Goal: Task Accomplishment & Management: Manage account settings

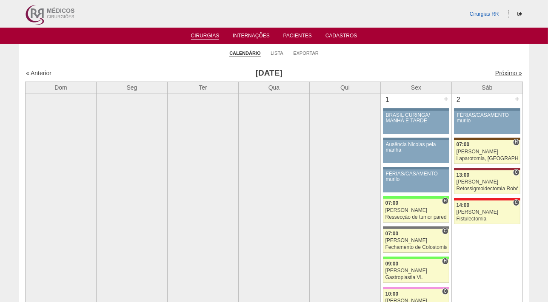
click at [500, 74] on link "Próximo »" at bounding box center [508, 73] width 27 height 7
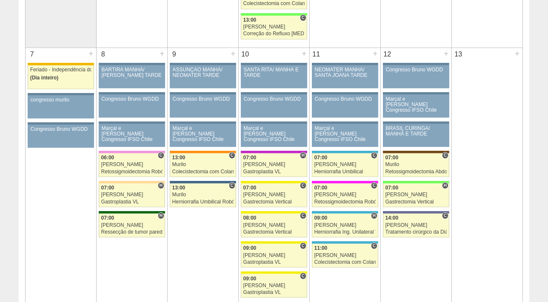
scroll to position [382, 0]
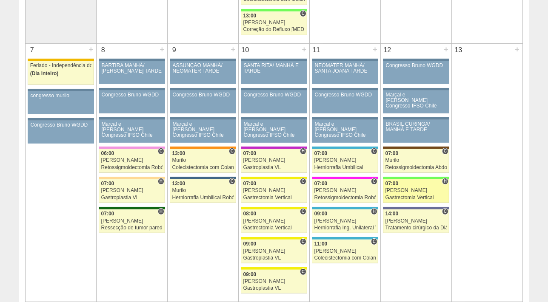
click at [407, 188] on div "[PERSON_NAME]" at bounding box center [416, 191] width 62 height 6
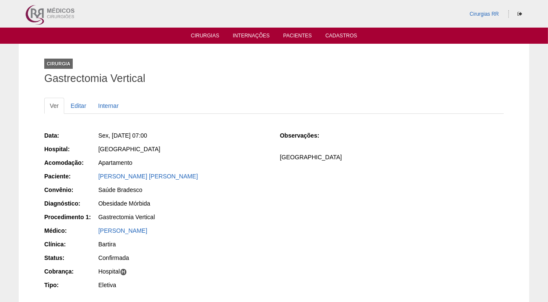
drag, startPoint x: 157, startPoint y: 173, endPoint x: 94, endPoint y: 179, distance: 63.3
click at [94, 179] on div "Paciente: Andrea Dias Rhein" at bounding box center [156, 177] width 224 height 11
copy div "Paciente: Andrea Dias Rhein"
click at [203, 35] on link "Cirurgias" at bounding box center [205, 36] width 29 height 7
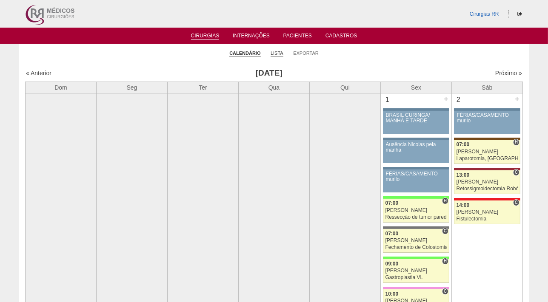
click at [276, 51] on link "Lista" at bounding box center [277, 53] width 13 height 6
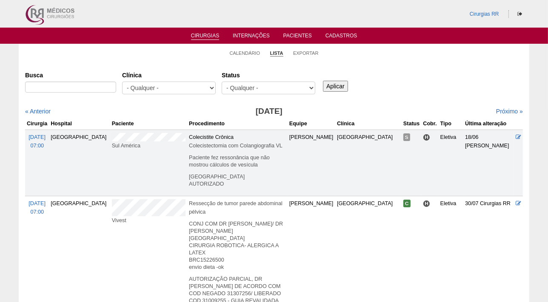
select select "conf"
click at [222, 82] on select "- Qualquer - Reservada Confirmada Suspensa Cancelada" at bounding box center [269, 88] width 94 height 13
click at [334, 85] on input "Aplicar" at bounding box center [335, 86] width 25 height 11
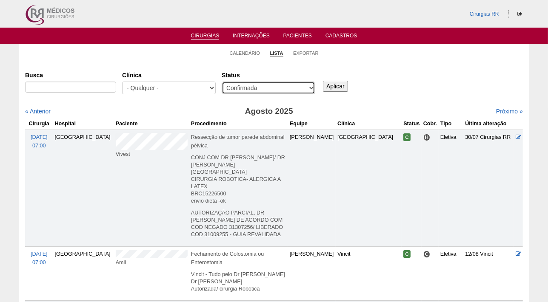
click at [312, 86] on select "- Qualquer - Reservada Confirmada Suspensa Cancelada" at bounding box center [269, 88] width 94 height 13
select select "resr"
click at [222, 82] on select "- Qualquer - Reservada Confirmada Suspensa Cancelada" at bounding box center [269, 88] width 94 height 13
click at [331, 86] on input "Aplicar" at bounding box center [335, 86] width 25 height 11
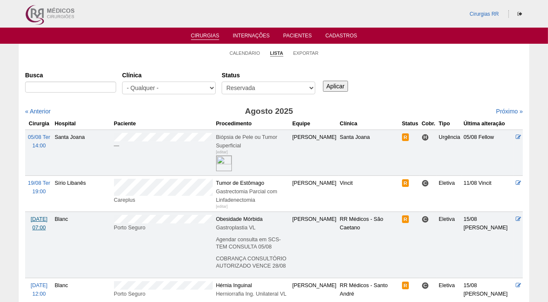
click at [41, 217] on span "[DATE]" at bounding box center [39, 220] width 17 height 6
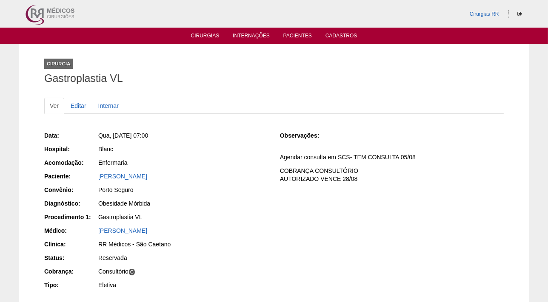
drag, startPoint x: 186, startPoint y: 174, endPoint x: 93, endPoint y: 180, distance: 93.3
click at [93, 180] on div "Paciente: [PERSON_NAME]" at bounding box center [156, 177] width 224 height 11
copy div "Paciente: [PERSON_NAME]"
click at [75, 106] on link "Editar" at bounding box center [78, 106] width 27 height 16
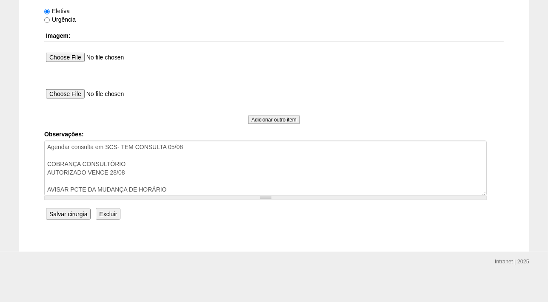
scroll to position [685, 0]
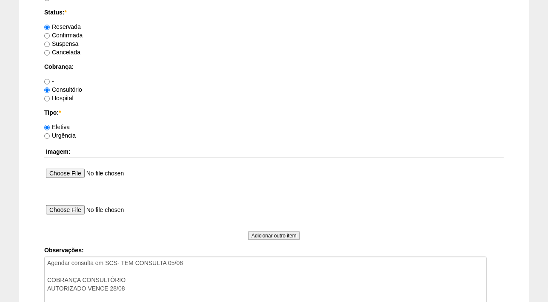
click at [68, 34] on label "Confirmada" at bounding box center [63, 35] width 38 height 7
click at [50, 34] on input "Confirmada" at bounding box center [47, 36] width 6 height 6
radio input "true"
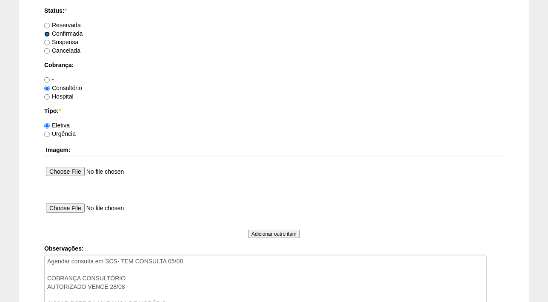
scroll to position [776, 0]
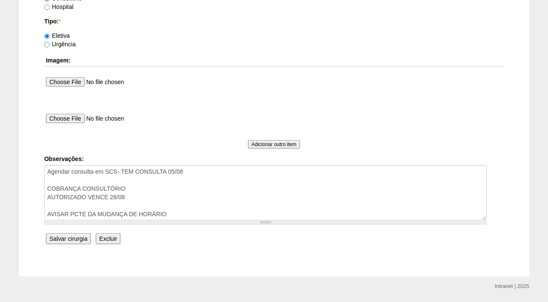
click at [66, 242] on input "Salvar cirurgia" at bounding box center [68, 239] width 45 height 11
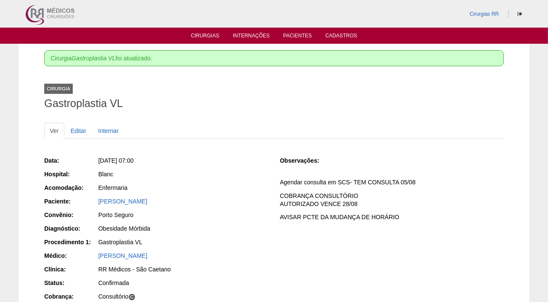
drag, startPoint x: 185, startPoint y: 202, endPoint x: 97, endPoint y: 197, distance: 87.8
click at [97, 197] on div "Beatriz Neri Boghossian" at bounding box center [182, 202] width 171 height 11
copy link "Beatriz Neri Boghossian"
click at [80, 133] on link "Editar" at bounding box center [78, 131] width 27 height 16
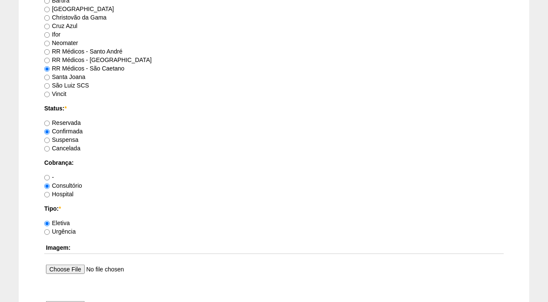
scroll to position [801, 0]
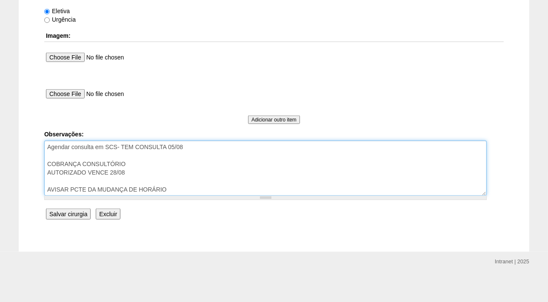
click at [179, 188] on textarea "Agendar consulta em SCS- TEM CONSULTA 05/08 COBRANÇA CONSULTÓRIO AUTORIZADO VEN…" at bounding box center [265, 168] width 442 height 55
type textarea "Agendar consulta em SCS- TEM CONSULTA 05/08 COBRANÇA CONSULTÓRIO AUTORIZADO VEN…"
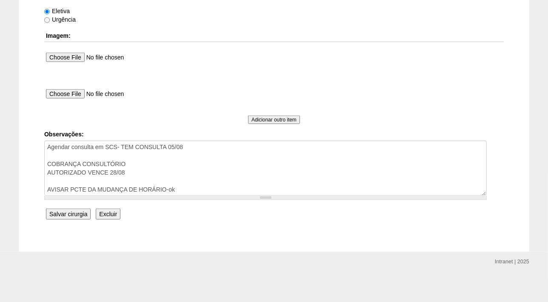
click at [67, 212] on input "Salvar cirurgia" at bounding box center [68, 214] width 45 height 11
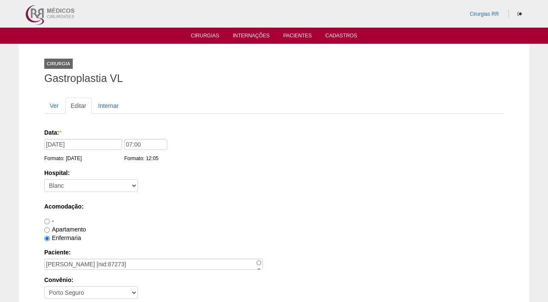
scroll to position [801, 0]
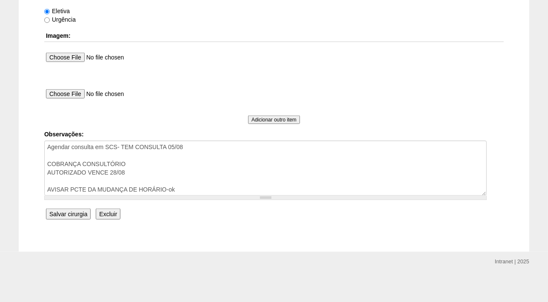
click at [76, 211] on input "Salvar cirurgia" at bounding box center [68, 214] width 45 height 11
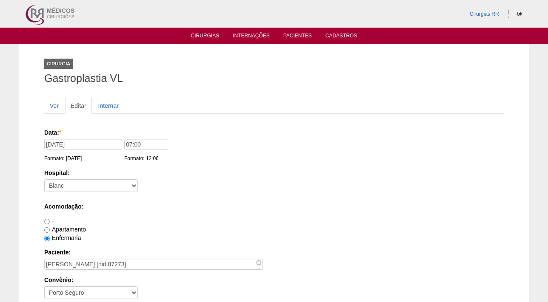
scroll to position [801, 0]
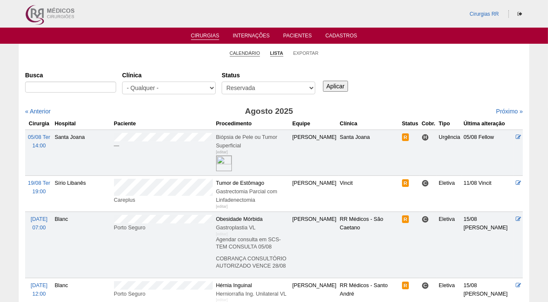
click at [241, 54] on link "Calendário" at bounding box center [245, 53] width 31 height 6
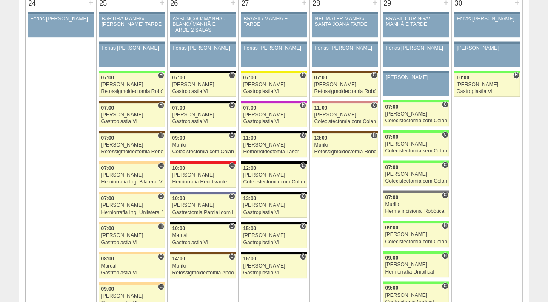
scroll to position [1896, 0]
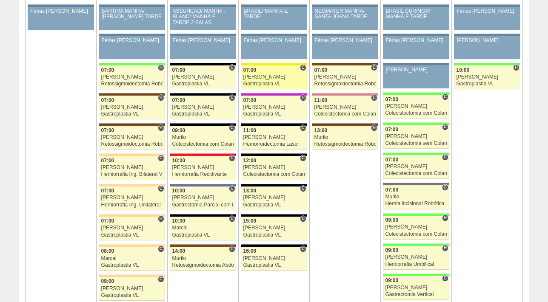
click at [265, 74] on div "[PERSON_NAME]" at bounding box center [274, 77] width 62 height 6
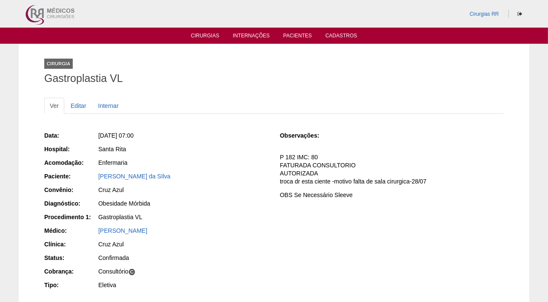
click at [345, 159] on p "P 182 IMC: 80 FATURADA CONSULTORIO AUTORIZADA troca dr esta ciente -motivo falt…" at bounding box center [392, 170] width 224 height 32
click at [203, 38] on link "Cirurgias" at bounding box center [205, 36] width 29 height 7
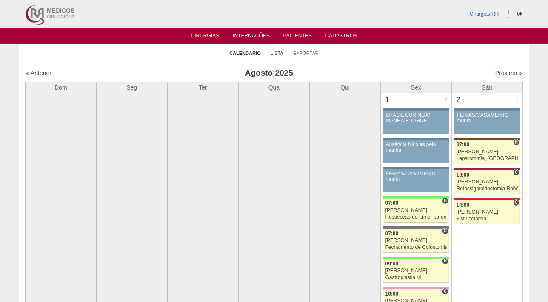
click at [282, 54] on link "Lista" at bounding box center [277, 53] width 13 height 6
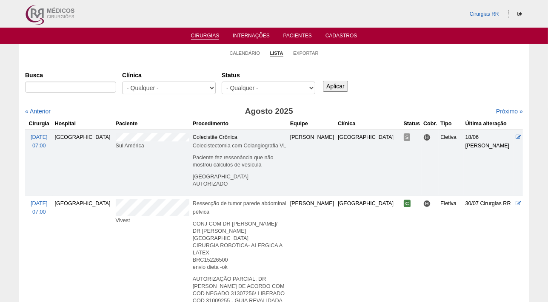
select select "resr"
click at [222, 82] on select "- Qualquer - Reservada Confirmada Suspensa Cancelada" at bounding box center [269, 88] width 94 height 13
click at [339, 89] on input "Aplicar" at bounding box center [335, 86] width 25 height 11
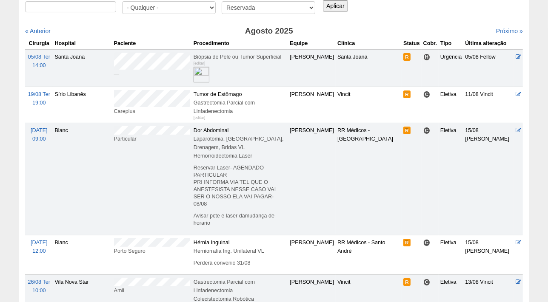
scroll to position [85, 0]
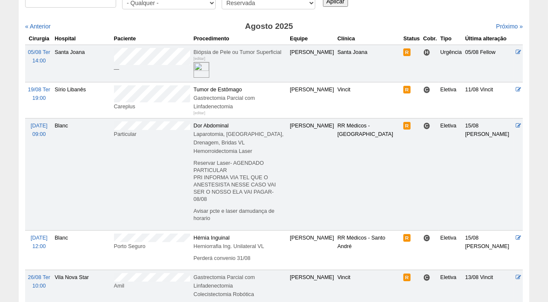
click at [34, 231] on td "[DATE] 12:00" at bounding box center [39, 251] width 28 height 40
click at [34, 235] on span "[DATE]" at bounding box center [39, 238] width 17 height 6
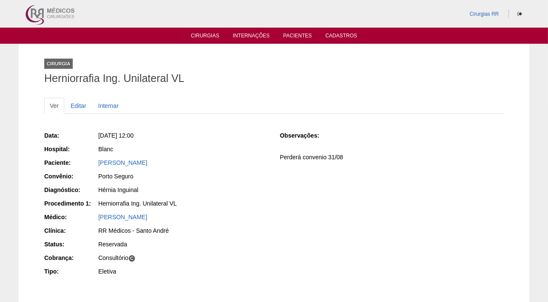
drag, startPoint x: 202, startPoint y: 163, endPoint x: 93, endPoint y: 167, distance: 108.9
click at [93, 167] on div "Paciente: GABRIEL RODRIGUES ALVES" at bounding box center [156, 164] width 224 height 11
copy link "GABRIEL RODRIGUES ALVES"
click at [206, 36] on link "Cirurgias" at bounding box center [205, 36] width 29 height 7
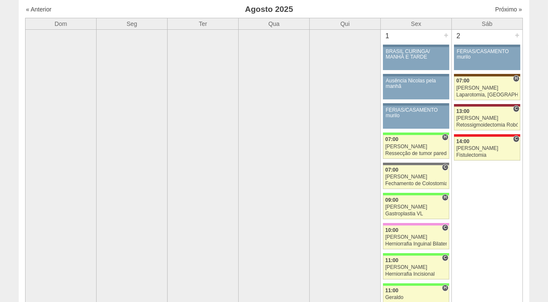
scroll to position [9, 0]
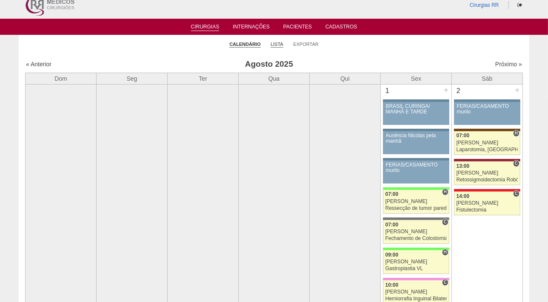
click at [280, 43] on link "Lista" at bounding box center [277, 44] width 13 height 6
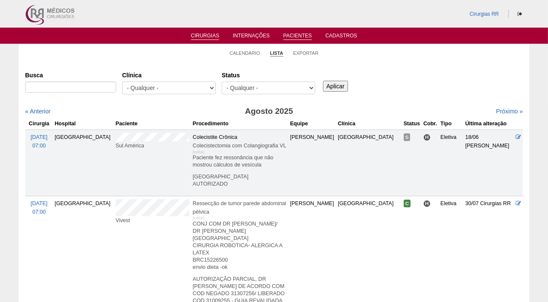
click at [296, 34] on link "Pacientes" at bounding box center [297, 36] width 29 height 7
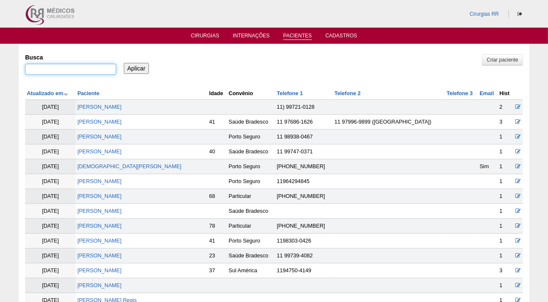
click at [55, 68] on input "Busca" at bounding box center [70, 69] width 91 height 11
type input "JENIFER"
click at [124, 63] on input "Aplicar" at bounding box center [136, 68] width 25 height 11
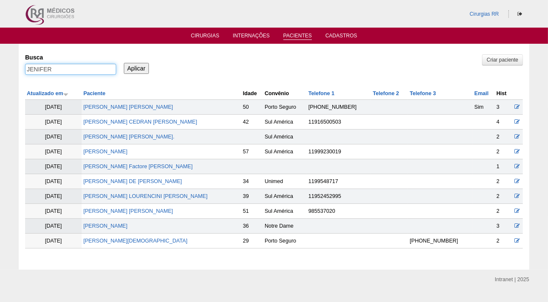
click at [64, 69] on input "JENIFER" at bounding box center [70, 69] width 91 height 11
type input "JENIFER COL"
click at [135, 68] on input "Aplicar" at bounding box center [136, 68] width 25 height 11
click at [204, 38] on link "Cirurgias" at bounding box center [205, 36] width 29 height 7
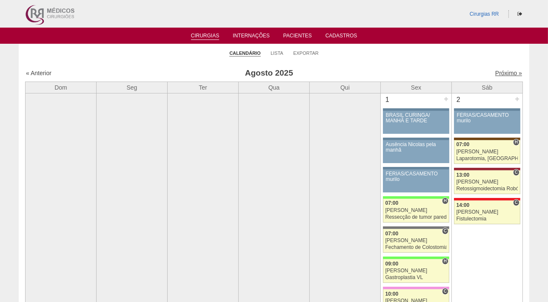
click at [499, 72] on link "Próximo »" at bounding box center [508, 73] width 27 height 7
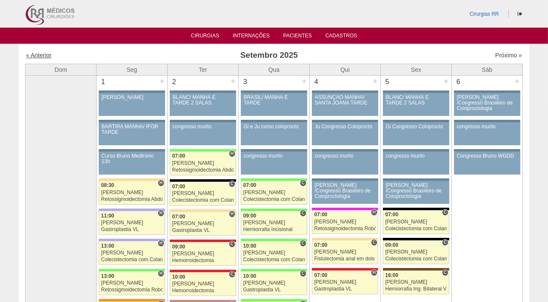
click at [41, 53] on link "« Anterior" at bounding box center [39, 55] width 26 height 7
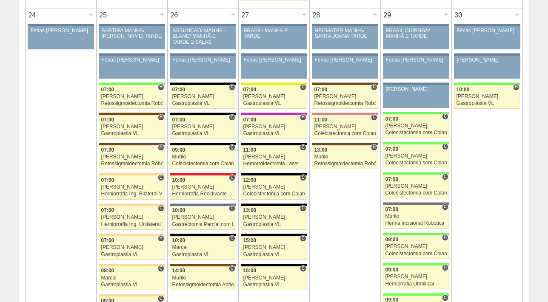
scroll to position [1878, 0]
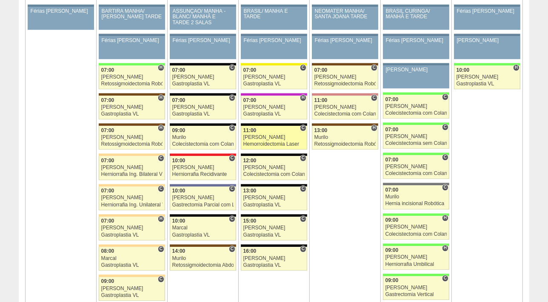
click at [258, 135] on div "[PERSON_NAME]" at bounding box center [274, 138] width 62 height 6
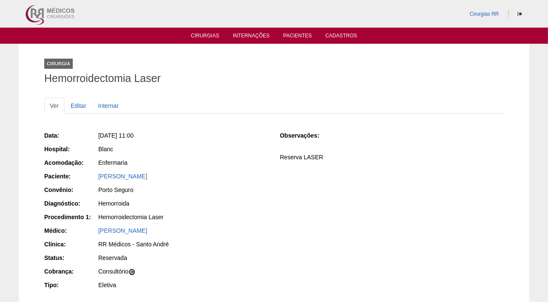
drag, startPoint x: 179, startPoint y: 179, endPoint x: 96, endPoint y: 176, distance: 82.6
click at [96, 176] on div "Paciente: Jennifer Colucci" at bounding box center [156, 177] width 224 height 11
copy div "Paciente: Jennifer Colucci"
click at [469, 127] on div "Data: Qua, 27/08/2025 - 11:00 Hospital: Blanc Acomodação: Enfermaria Paciente: …" at bounding box center [273, 221] width 459 height 196
click at [209, 37] on link "Cirurgias" at bounding box center [205, 36] width 29 height 7
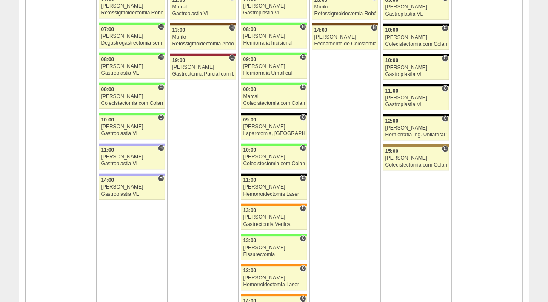
scroll to position [1550, 0]
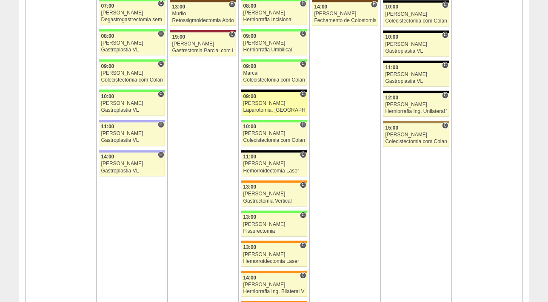
click at [266, 102] on div "[PERSON_NAME]" at bounding box center [274, 104] width 62 height 6
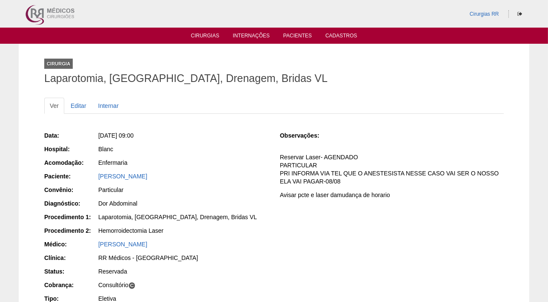
drag, startPoint x: 187, startPoint y: 177, endPoint x: 94, endPoint y: 179, distance: 93.2
click at [94, 179] on div "Paciente: [PERSON_NAME]" at bounding box center [156, 177] width 224 height 11
copy div "Paciente: [PERSON_NAME]"
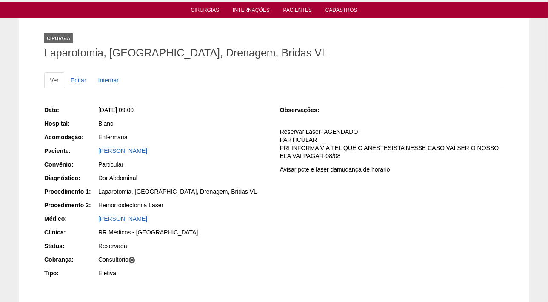
scroll to position [38, 0]
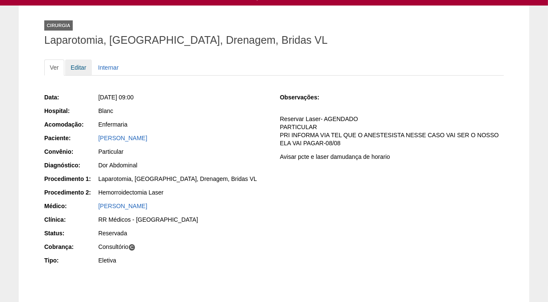
click at [76, 67] on link "Editar" at bounding box center [78, 68] width 27 height 16
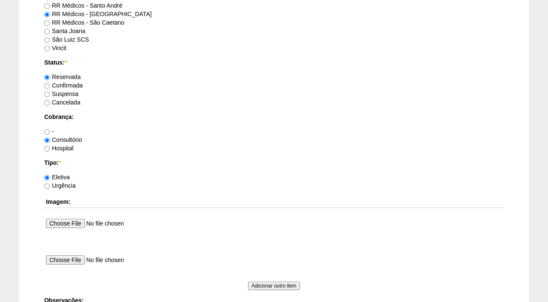
scroll to position [685, 0]
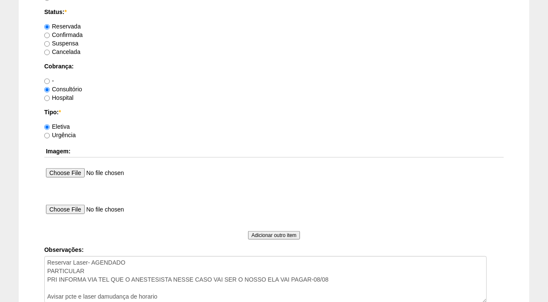
click at [71, 35] on label "Confirmada" at bounding box center [63, 34] width 38 height 7
click at [50, 35] on input "Confirmada" at bounding box center [47, 36] width 6 height 6
radio input "true"
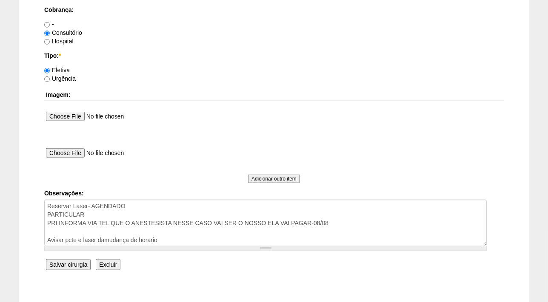
scroll to position [792, 0]
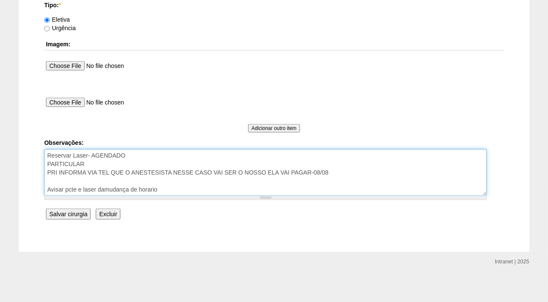
click at [169, 188] on textarea "Reservar Laser- AGENDADO PARTICULAR PRI INFORMA VIA TEL QUE O ANESTESISTA NESSE…" at bounding box center [265, 172] width 442 height 47
type textarea "Reservar Laser- AGENDADO PARTICULAR PRI INFORMA VIA TEL QUE O ANESTESISTA NESSE…"
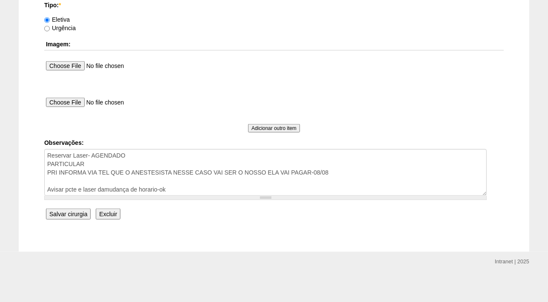
click at [59, 214] on input "Salvar cirurgia" at bounding box center [68, 214] width 45 height 11
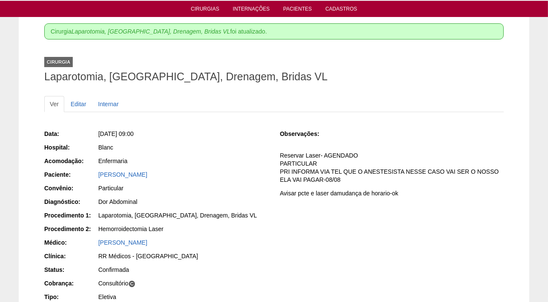
scroll to position [38, 0]
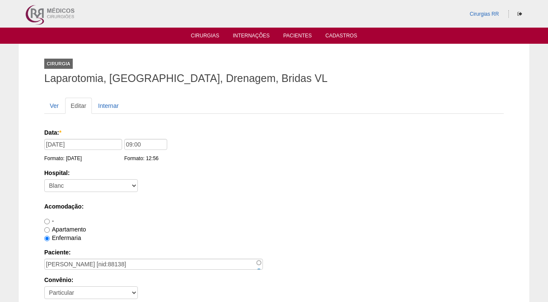
scroll to position [792, 0]
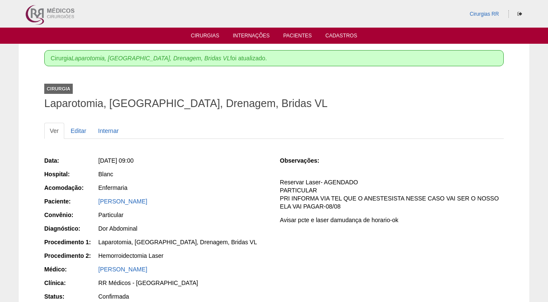
scroll to position [38, 0]
